Goal: Book appointment/travel/reservation

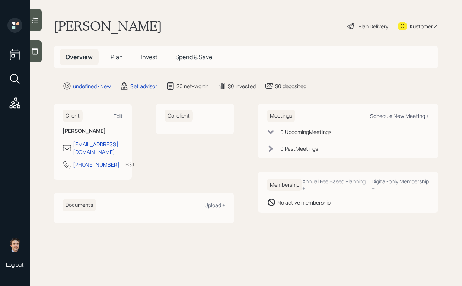
click at [393, 118] on div "Schedule New Meeting +" at bounding box center [399, 115] width 59 height 7
select select "round-[PERSON_NAME]"
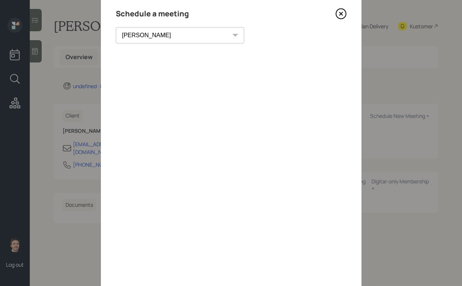
scroll to position [28, 0]
click at [340, 10] on icon at bounding box center [340, 11] width 11 height 11
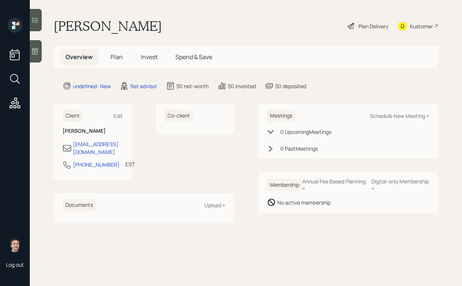
click at [36, 42] on div at bounding box center [36, 51] width 12 height 22
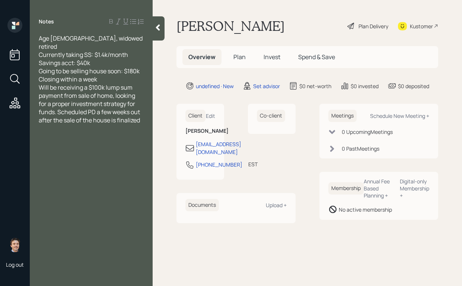
click at [124, 75] on div "Closing within a week" at bounding box center [91, 79] width 105 height 8
click at [157, 35] on div at bounding box center [159, 28] width 12 height 24
